Goal: Navigation & Orientation: Find specific page/section

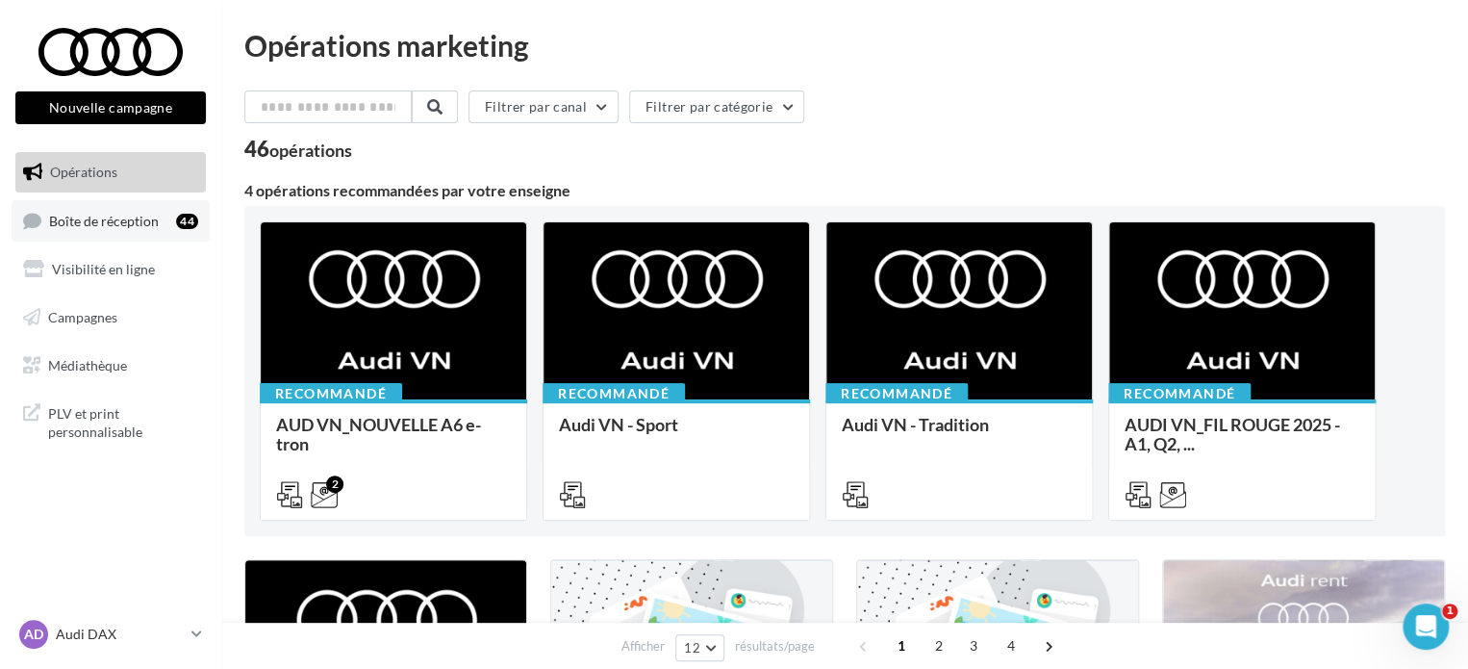
click at [136, 225] on span "Boîte de réception" at bounding box center [104, 220] width 110 height 16
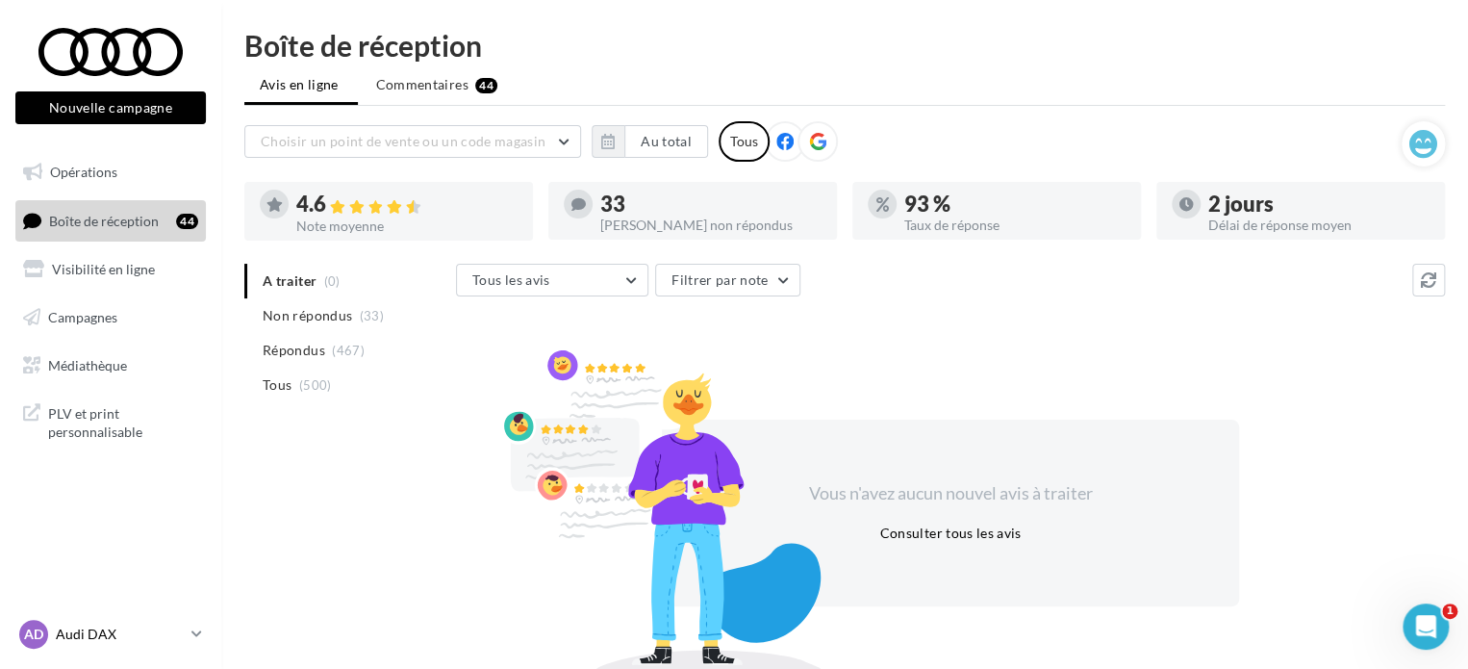
click at [150, 631] on p "Audi DAX" at bounding box center [120, 633] width 128 height 19
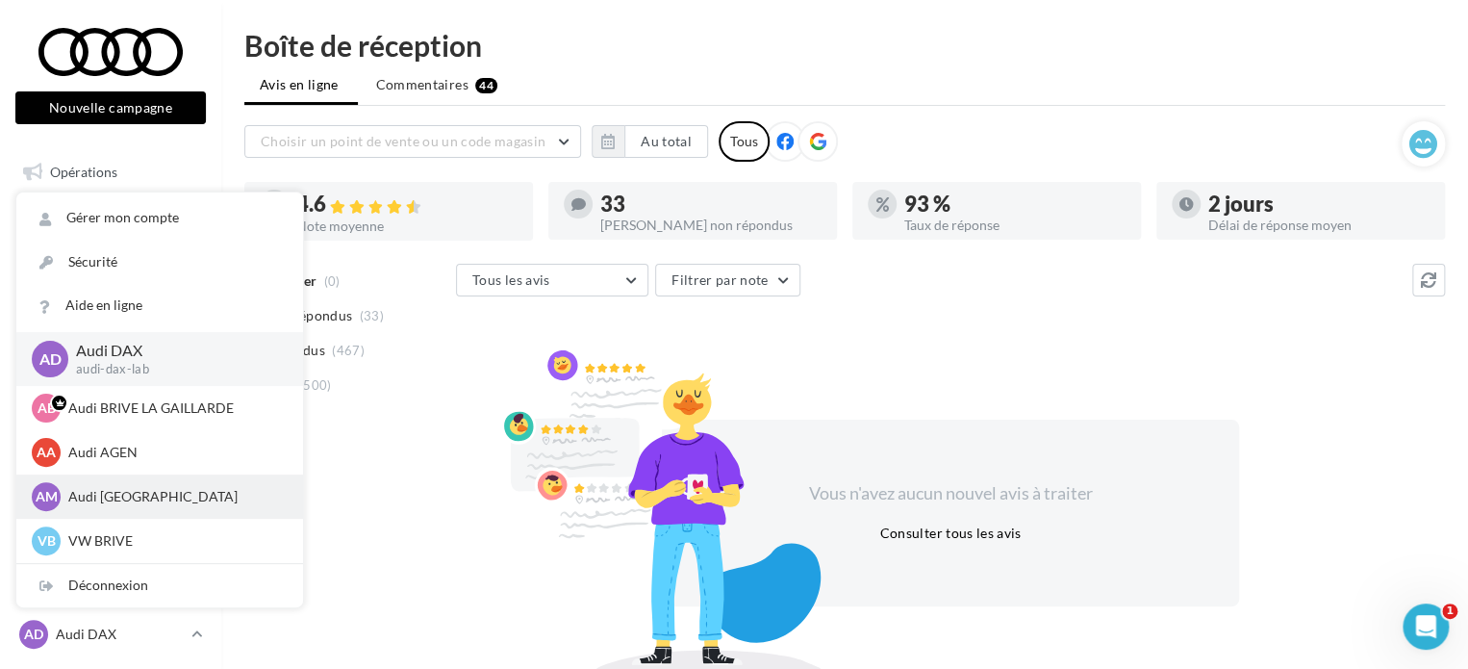
click at [148, 494] on p "Audi [GEOGRAPHIC_DATA]" at bounding box center [174, 496] width 212 height 19
